Goal: Task Accomplishment & Management: Use online tool/utility

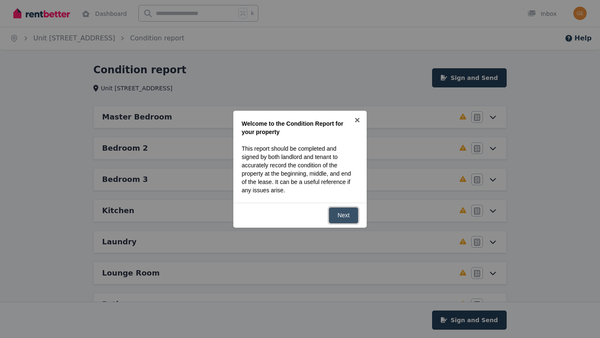
click at [342, 213] on link "Next" at bounding box center [344, 215] width 30 height 16
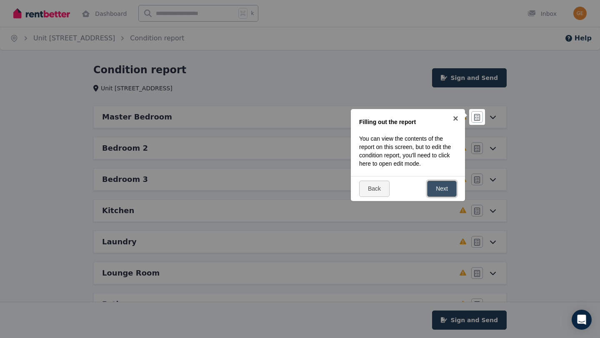
click at [439, 189] on link "Next" at bounding box center [442, 189] width 30 height 16
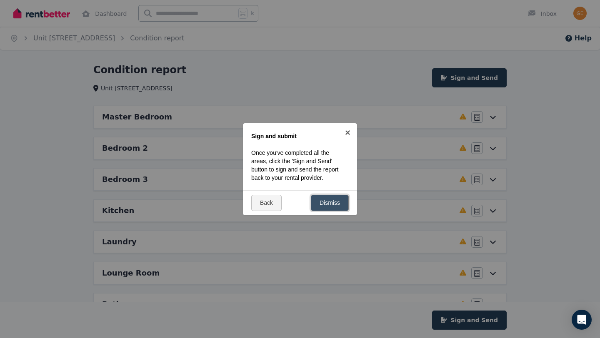
click at [323, 208] on link "Dismiss" at bounding box center [330, 203] width 38 height 16
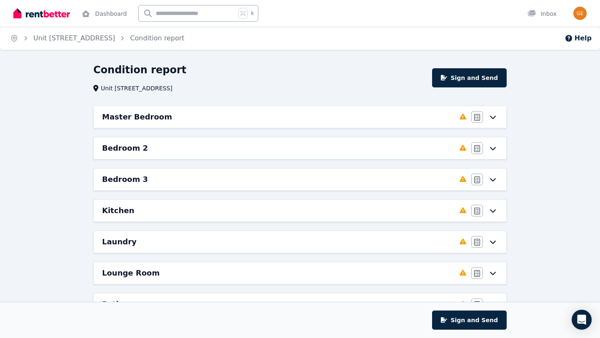
click at [497, 116] on icon at bounding box center [493, 117] width 10 height 7
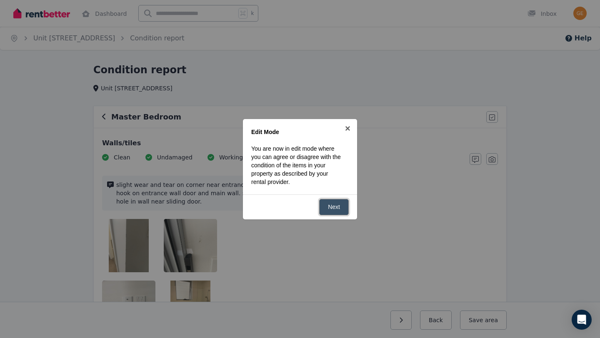
click at [339, 202] on link "Next" at bounding box center [334, 207] width 30 height 16
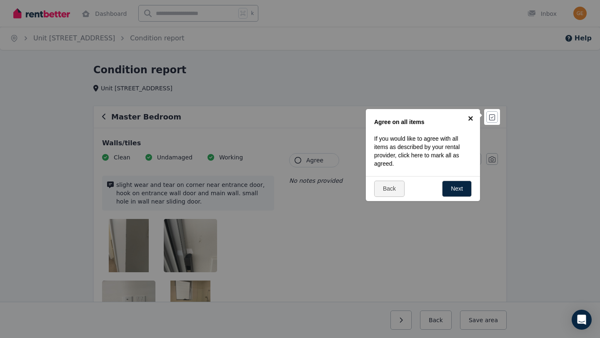
click at [473, 117] on link "×" at bounding box center [470, 118] width 19 height 19
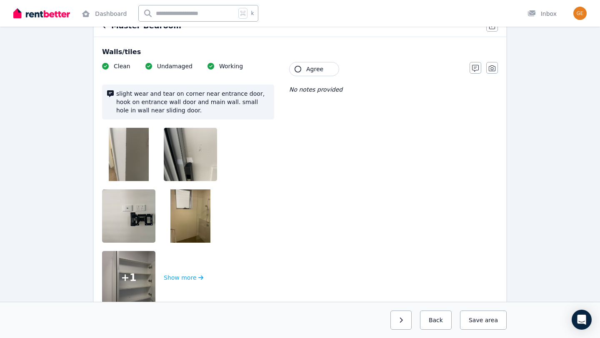
scroll to position [92, 0]
click at [137, 162] on img at bounding box center [129, 153] width 40 height 53
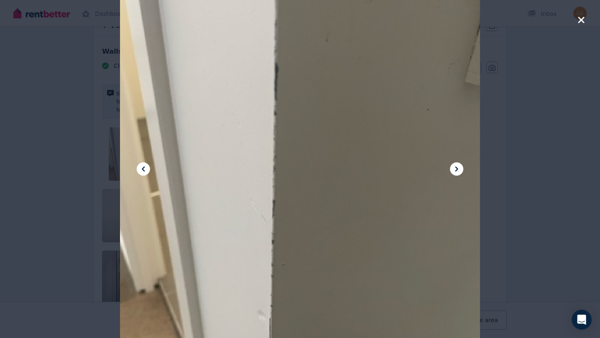
click at [452, 169] on icon at bounding box center [456, 169] width 10 height 10
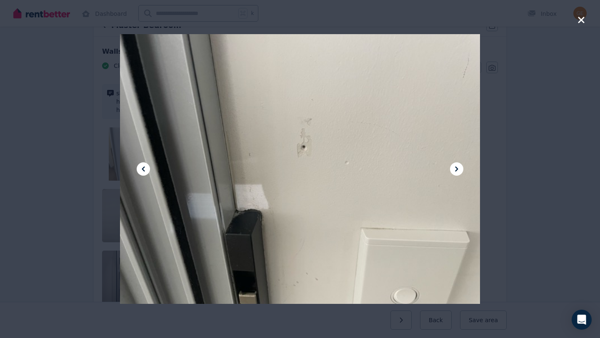
click at [452, 169] on icon at bounding box center [456, 169] width 10 height 10
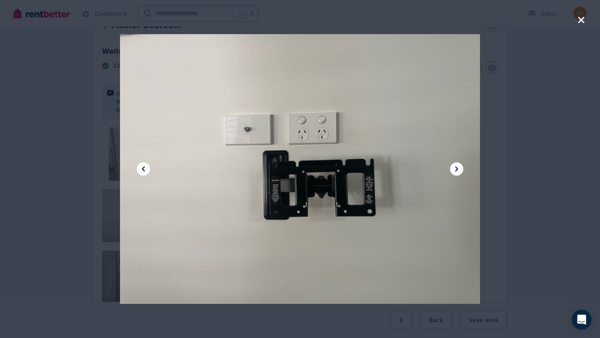
click at [452, 170] on icon at bounding box center [456, 169] width 10 height 10
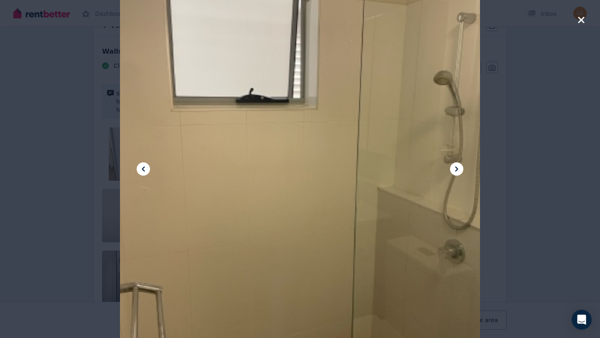
click at [452, 170] on icon at bounding box center [456, 169] width 10 height 10
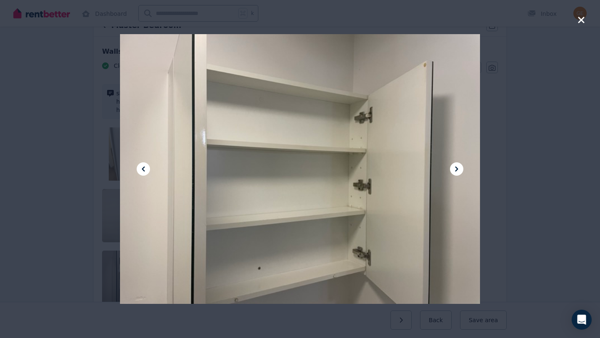
click at [452, 170] on icon at bounding box center [456, 169] width 10 height 10
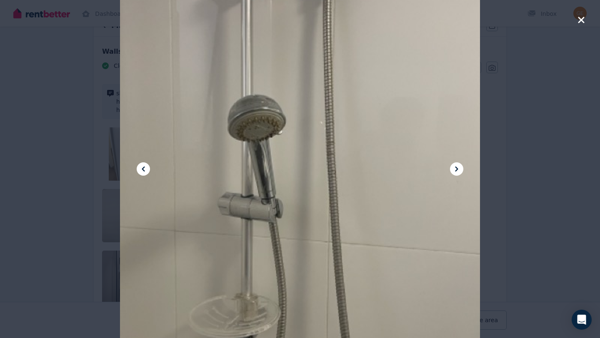
click at [452, 170] on icon at bounding box center [456, 169] width 10 height 10
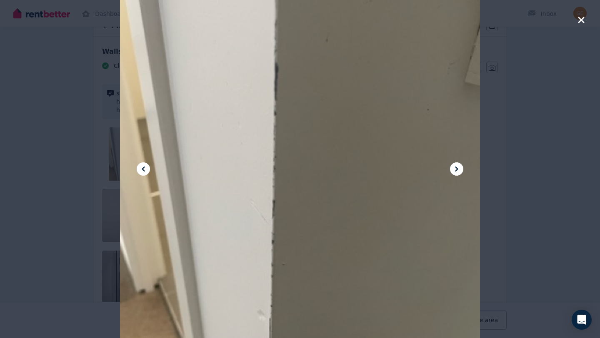
click at [578, 19] on icon "button" at bounding box center [580, 20] width 7 height 10
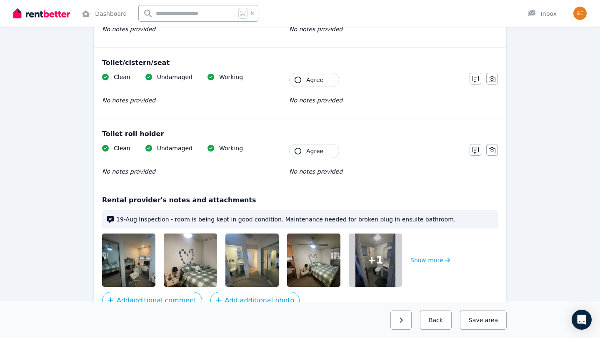
scroll to position [1200, 0]
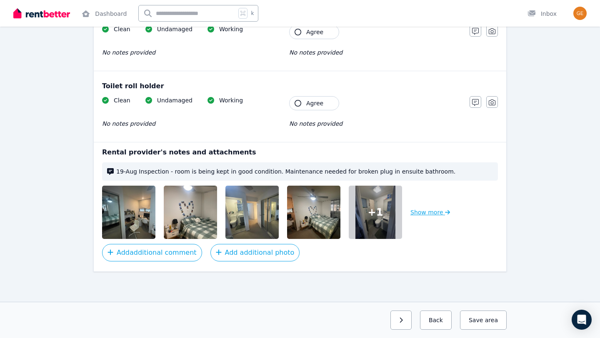
click at [432, 218] on button "Show more" at bounding box center [430, 212] width 40 height 53
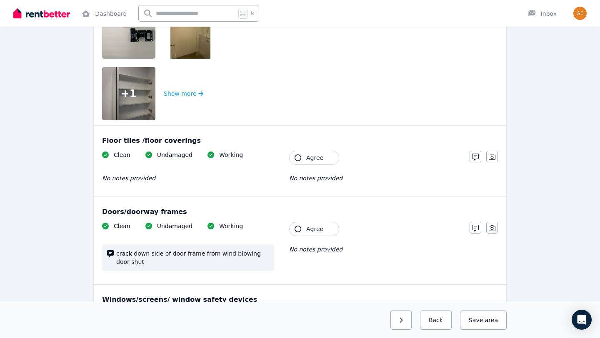
scroll to position [0, 0]
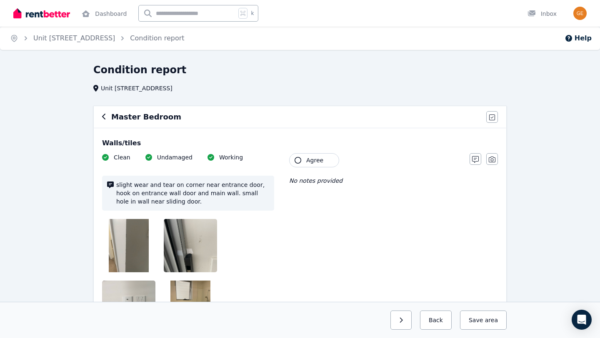
click at [101, 113] on div "Master Bedroom Agree all items" at bounding box center [300, 117] width 412 height 22
click at [106, 117] on icon "button" at bounding box center [104, 116] width 4 height 7
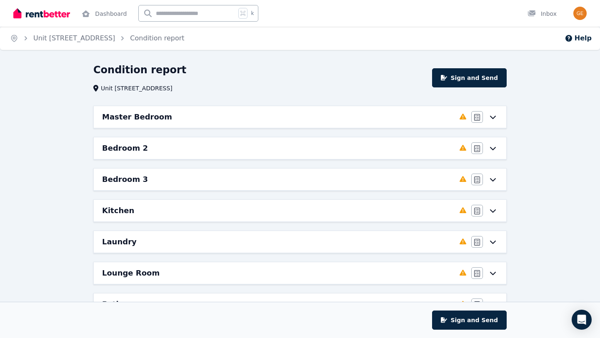
click at [491, 152] on div "Agree/Disagree" at bounding box center [484, 148] width 27 height 12
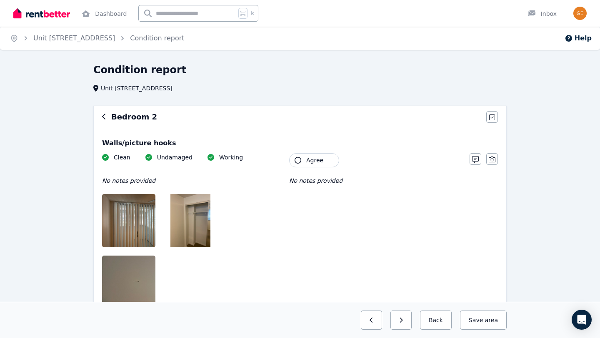
click at [106, 113] on icon "button" at bounding box center [104, 116] width 4 height 7
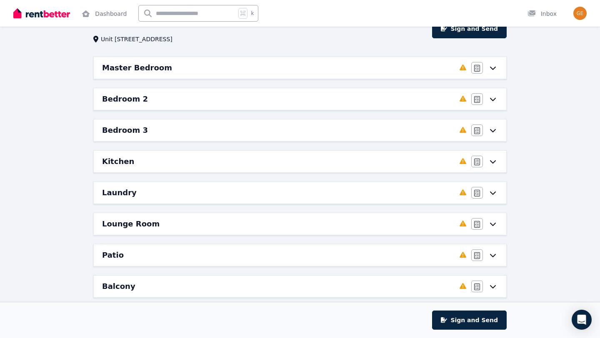
scroll to position [67, 0]
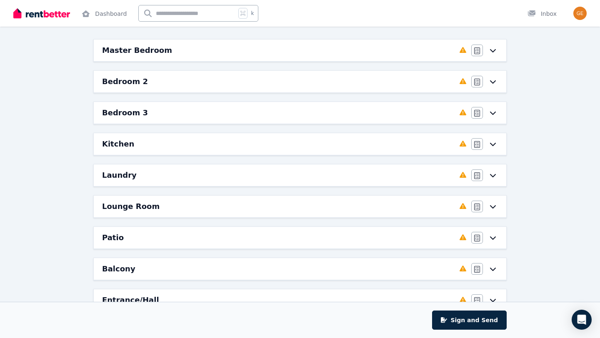
click at [494, 144] on icon at bounding box center [493, 144] width 6 height 3
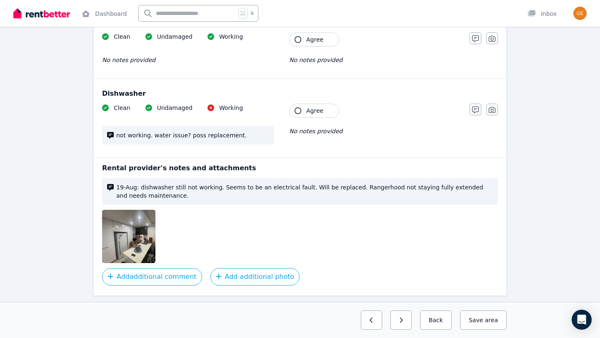
scroll to position [957, 0]
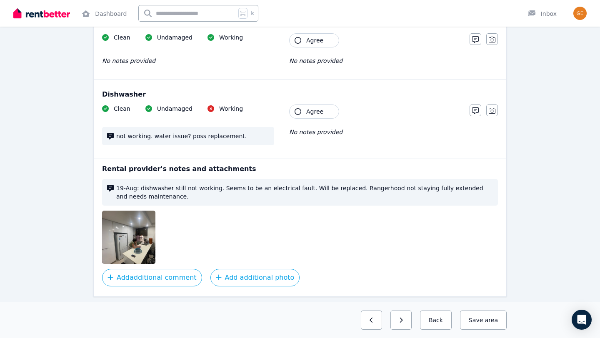
click at [133, 240] on img at bounding box center [137, 237] width 71 height 53
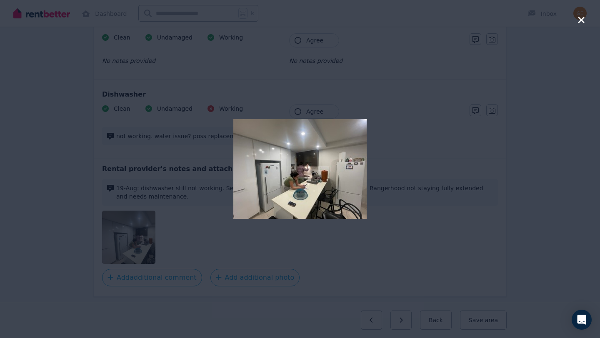
click at [583, 21] on icon "button" at bounding box center [580, 20] width 7 height 10
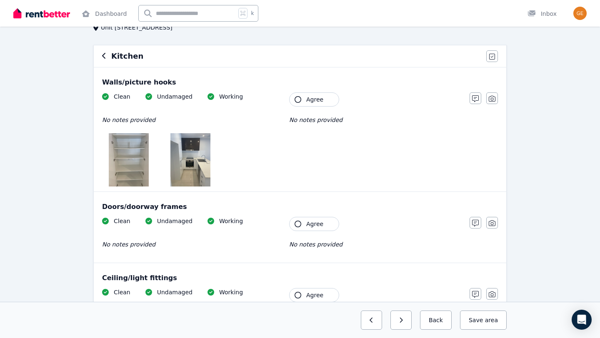
scroll to position [0, 0]
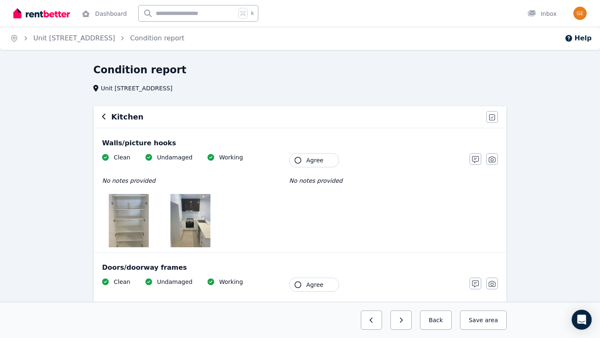
click at [105, 119] on icon "button" at bounding box center [103, 117] width 3 height 6
